Goal: Find specific page/section: Find specific page/section

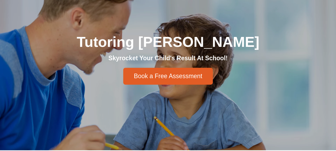
scroll to position [80, 0]
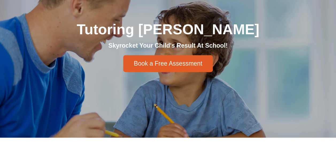
drag, startPoint x: 210, startPoint y: 75, endPoint x: 195, endPoint y: 114, distance: 42.1
click at [195, 114] on div "Tutoring Clyde Skyrocket Your Child's Result At School! Book a Free Assessment" at bounding box center [168, 46] width 305 height 181
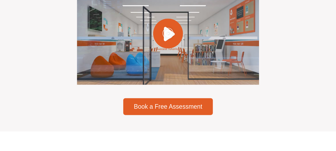
scroll to position [1604, 0]
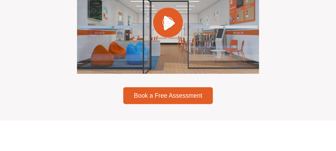
click at [172, 25] on icon "Play Video" at bounding box center [167, 21] width 11 height 11
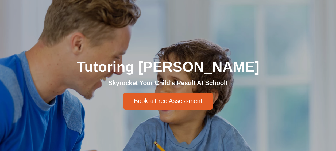
scroll to position [0, 0]
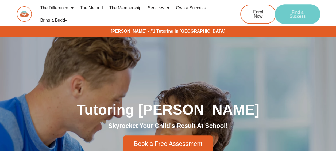
click at [297, 16] on span "Find a Success" at bounding box center [297, 14] width 29 height 9
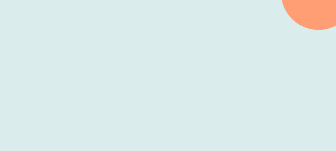
scroll to position [160, 0]
